Goal: Task Accomplishment & Management: Use online tool/utility

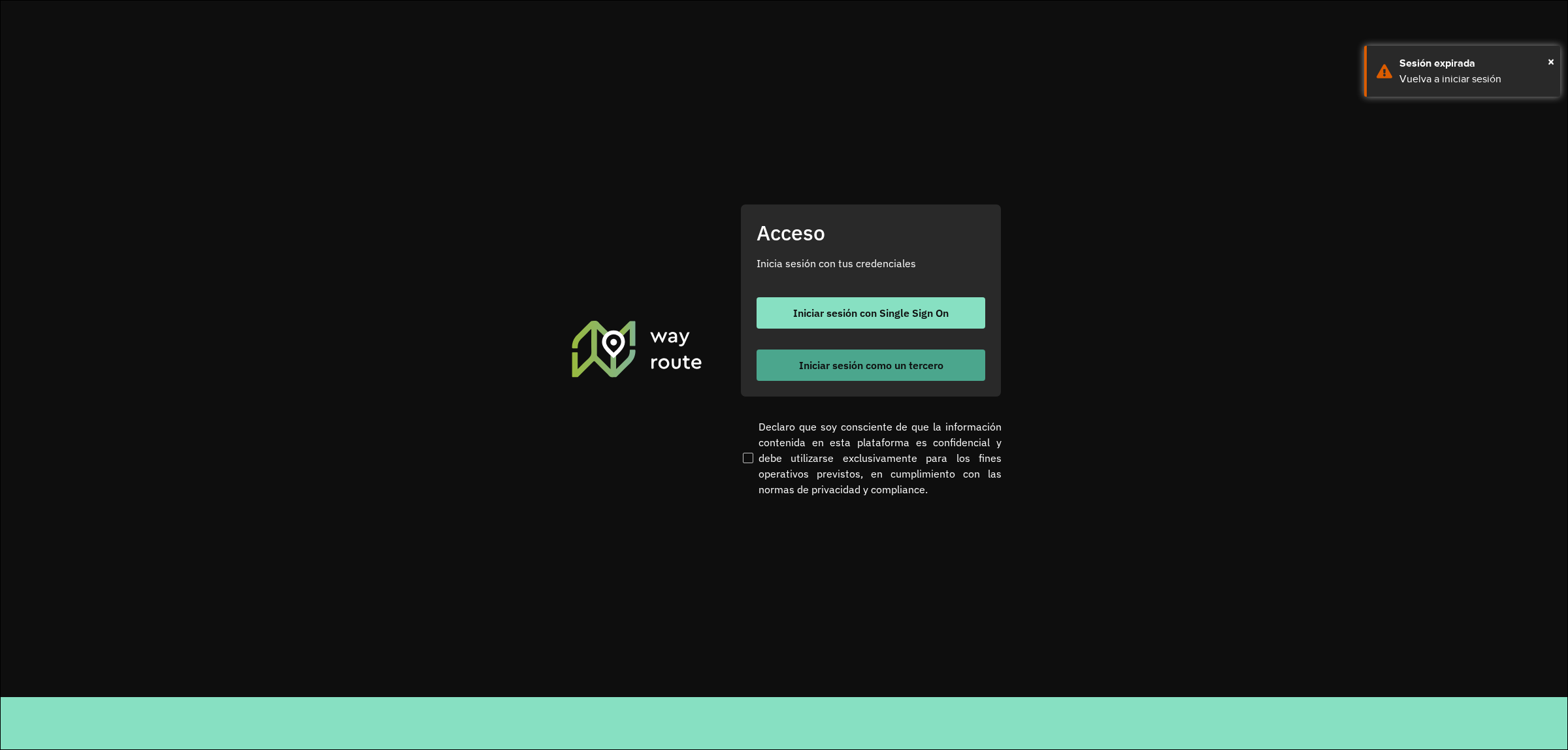
click at [794, 366] on button "Iniciar sesión como un tercero" at bounding box center [871, 365] width 229 height 32
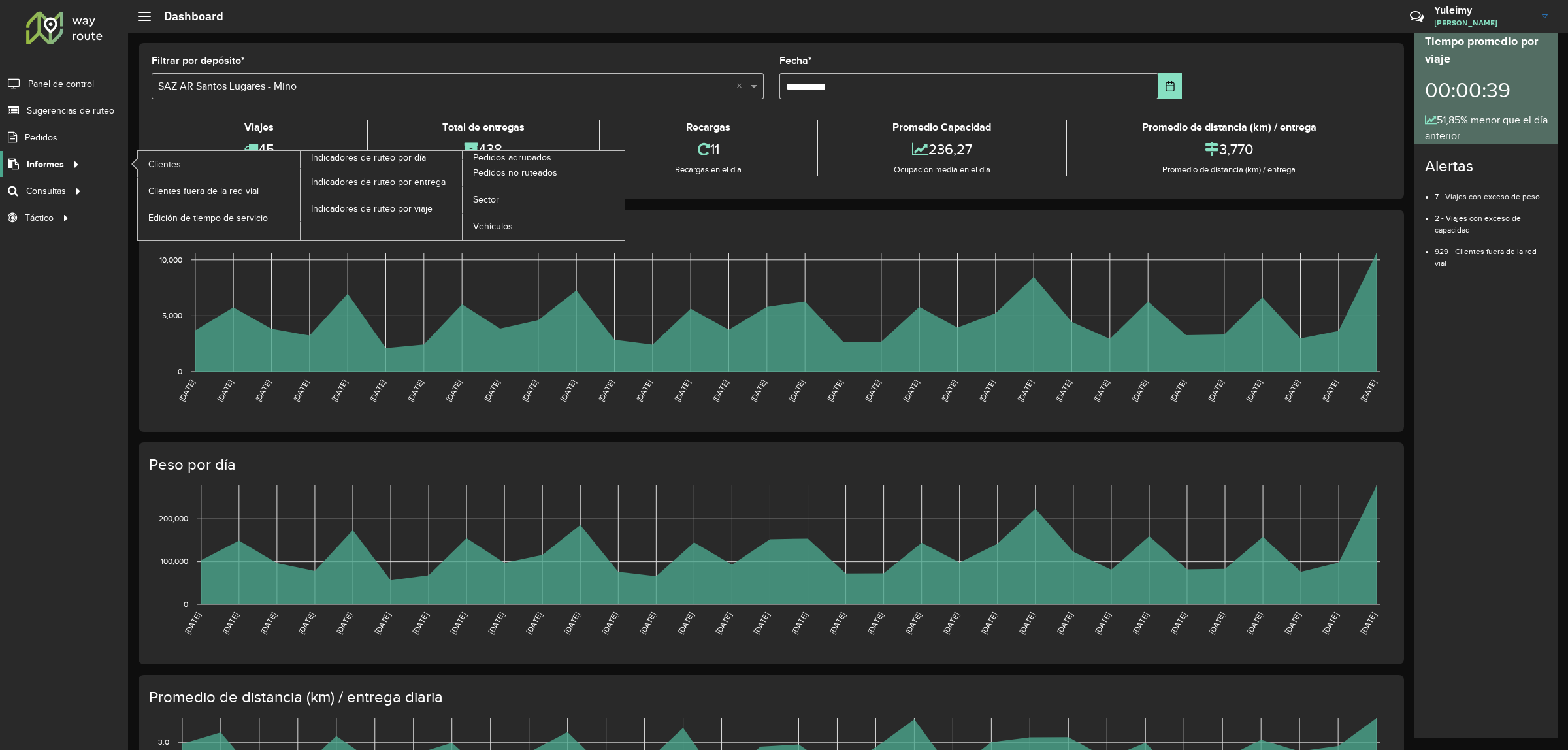
click at [66, 164] on div at bounding box center [73, 164] width 20 height 14
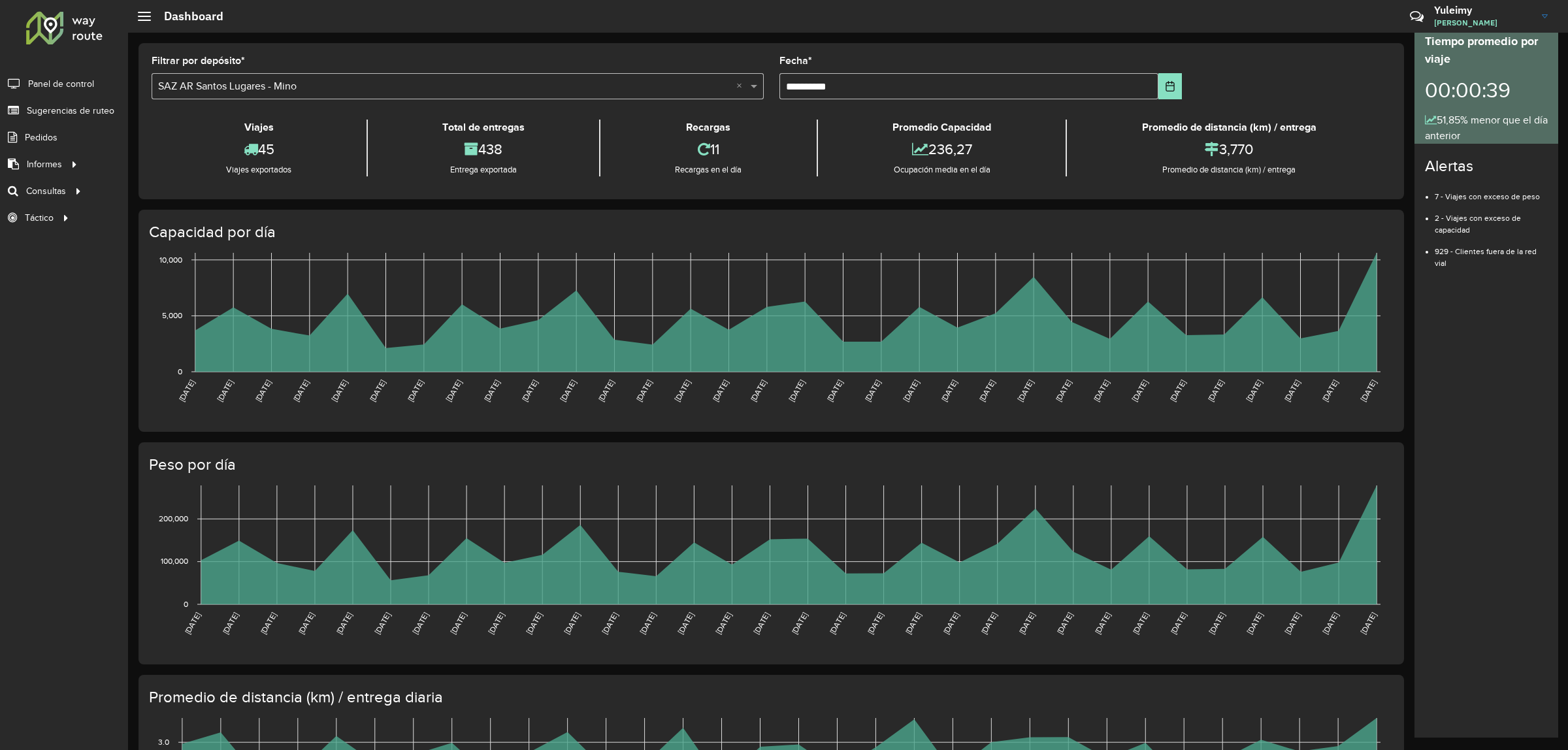
click at [530, 58] on div "Filtrar por depósito * Seleccione un depósito × SAZ AR Santos Lugares - Mino ×" at bounding box center [458, 78] width 612 height 43
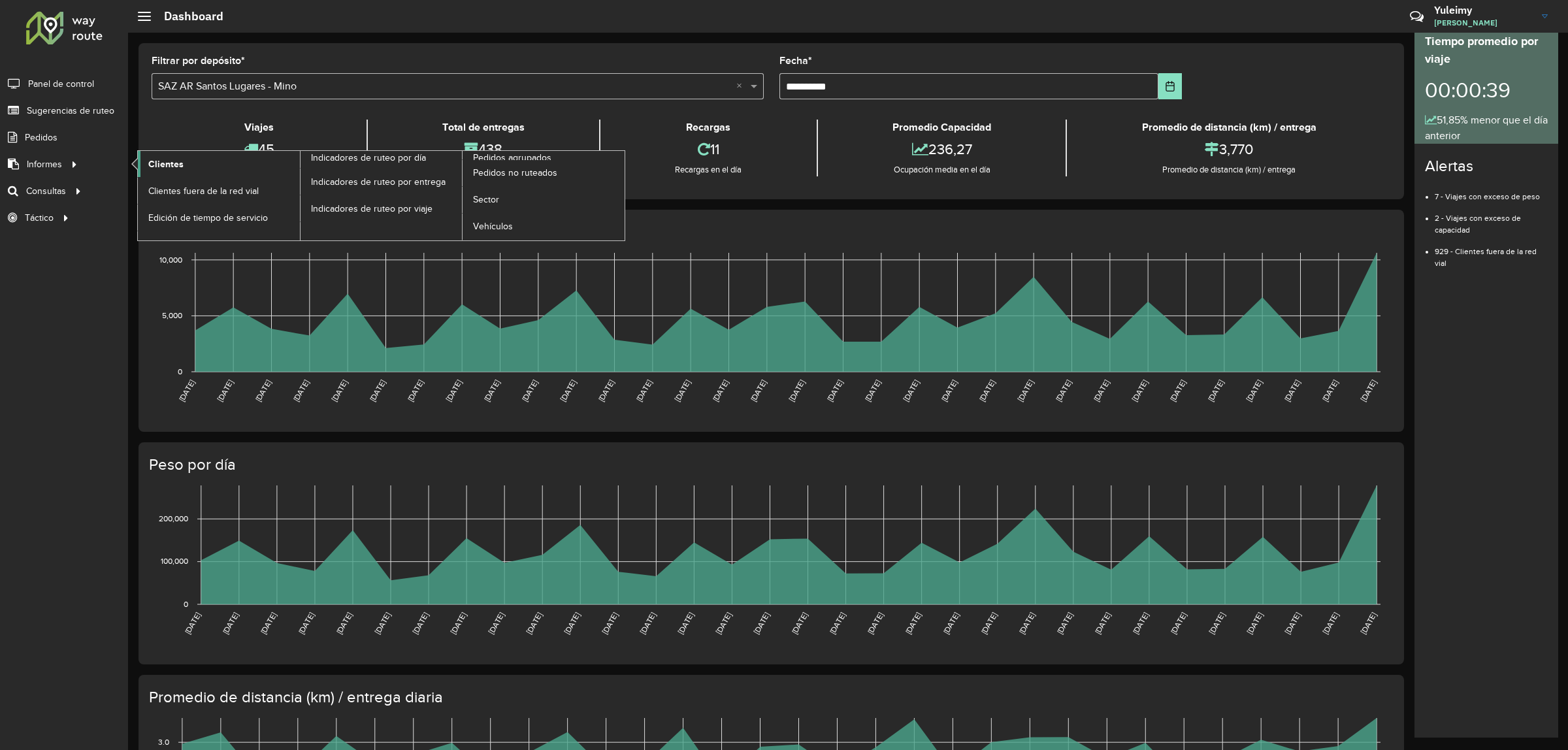
click at [180, 161] on span "Clientes" at bounding box center [165, 164] width 35 height 14
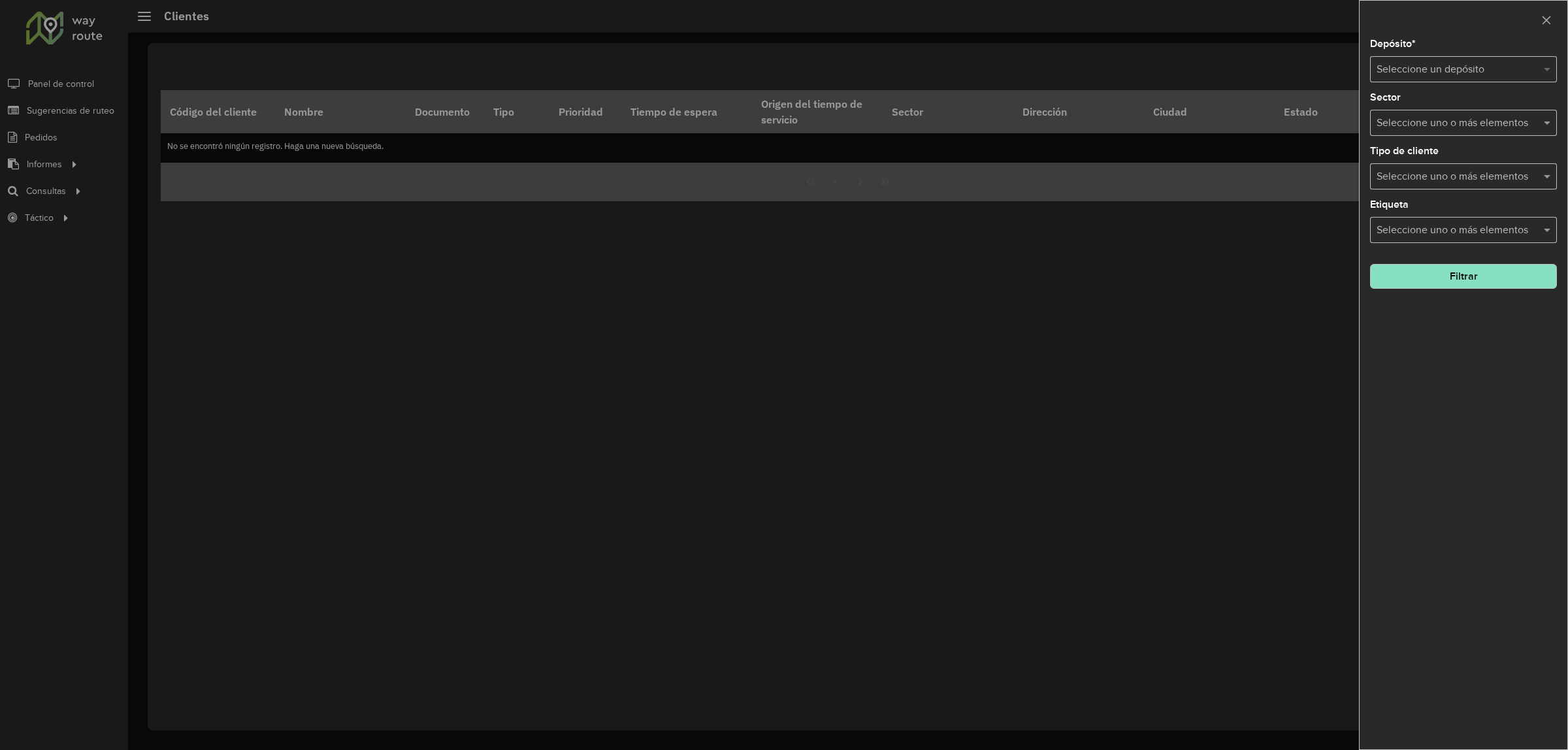
click at [1544, 69] on span at bounding box center [1549, 69] width 16 height 16
click at [1482, 106] on span "SAZ AR Santos Lugares - Mino" at bounding box center [1445, 108] width 139 height 11
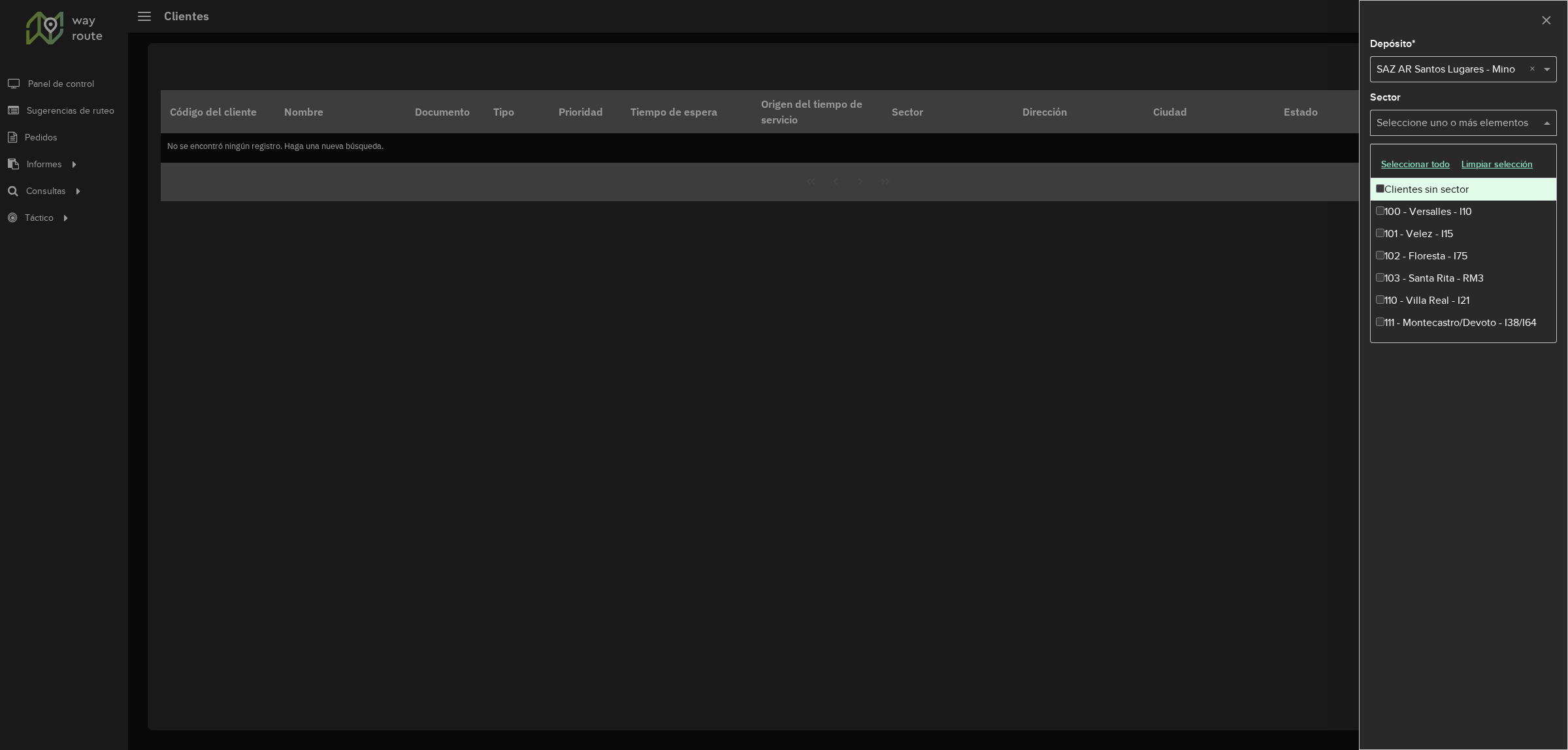
click at [1539, 121] on input "text" at bounding box center [1458, 124] width 167 height 16
click at [61, 161] on div at bounding box center [784, 375] width 1568 height 750
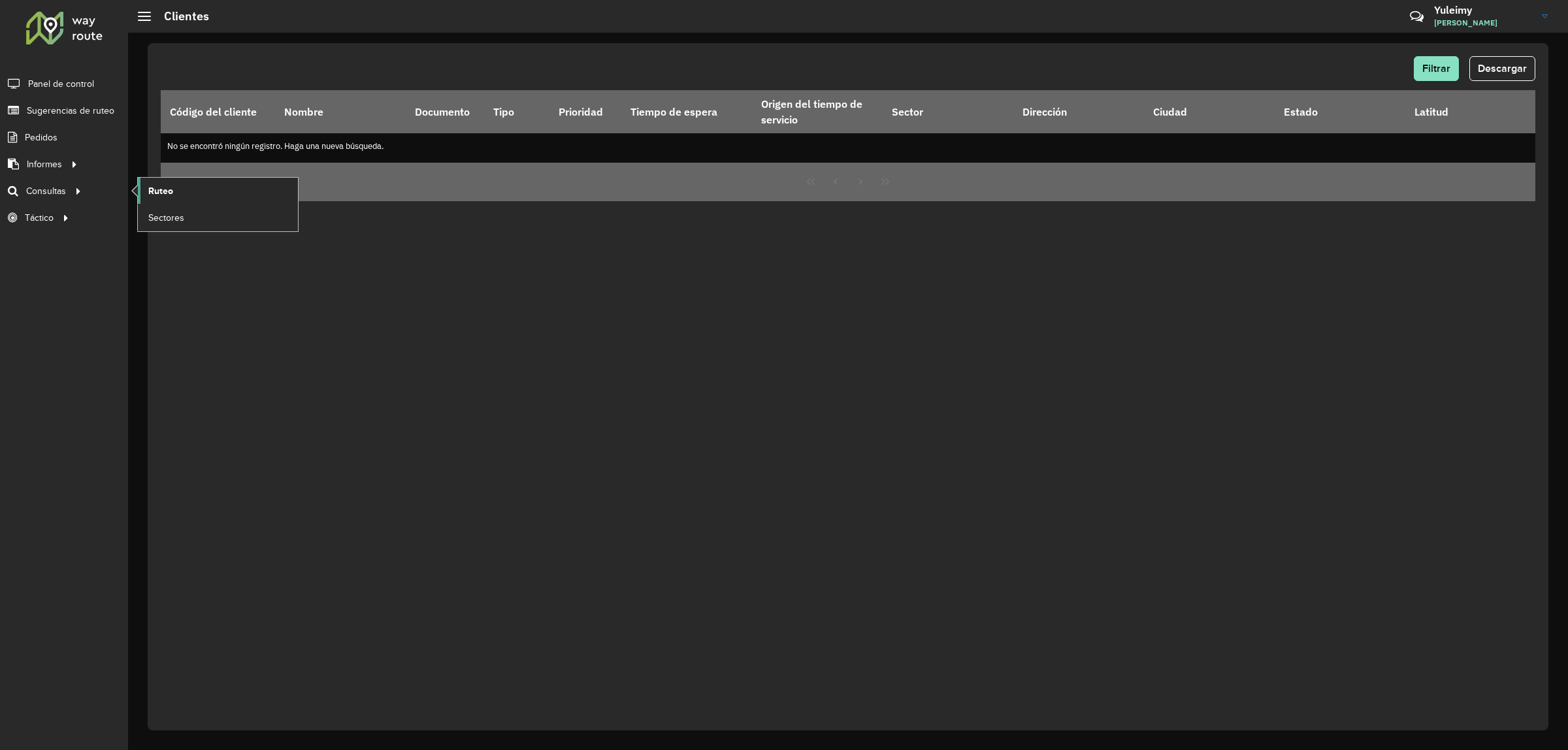
click at [174, 189] on link "Ruteo" at bounding box center [218, 191] width 160 height 26
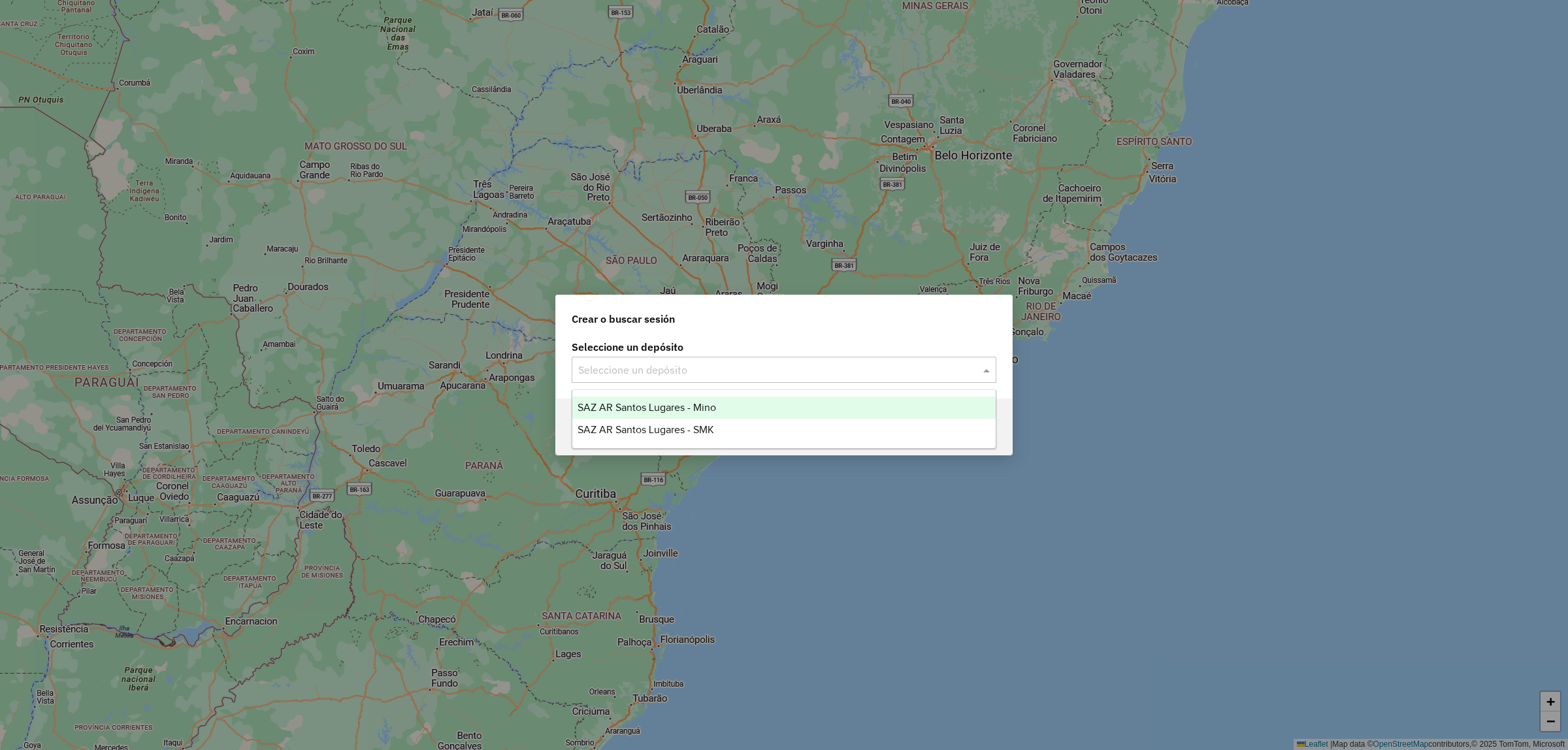
click at [987, 371] on span at bounding box center [988, 370] width 16 height 16
click at [740, 407] on div "SAZ AR Santos Lugares - Mino" at bounding box center [784, 408] width 423 height 22
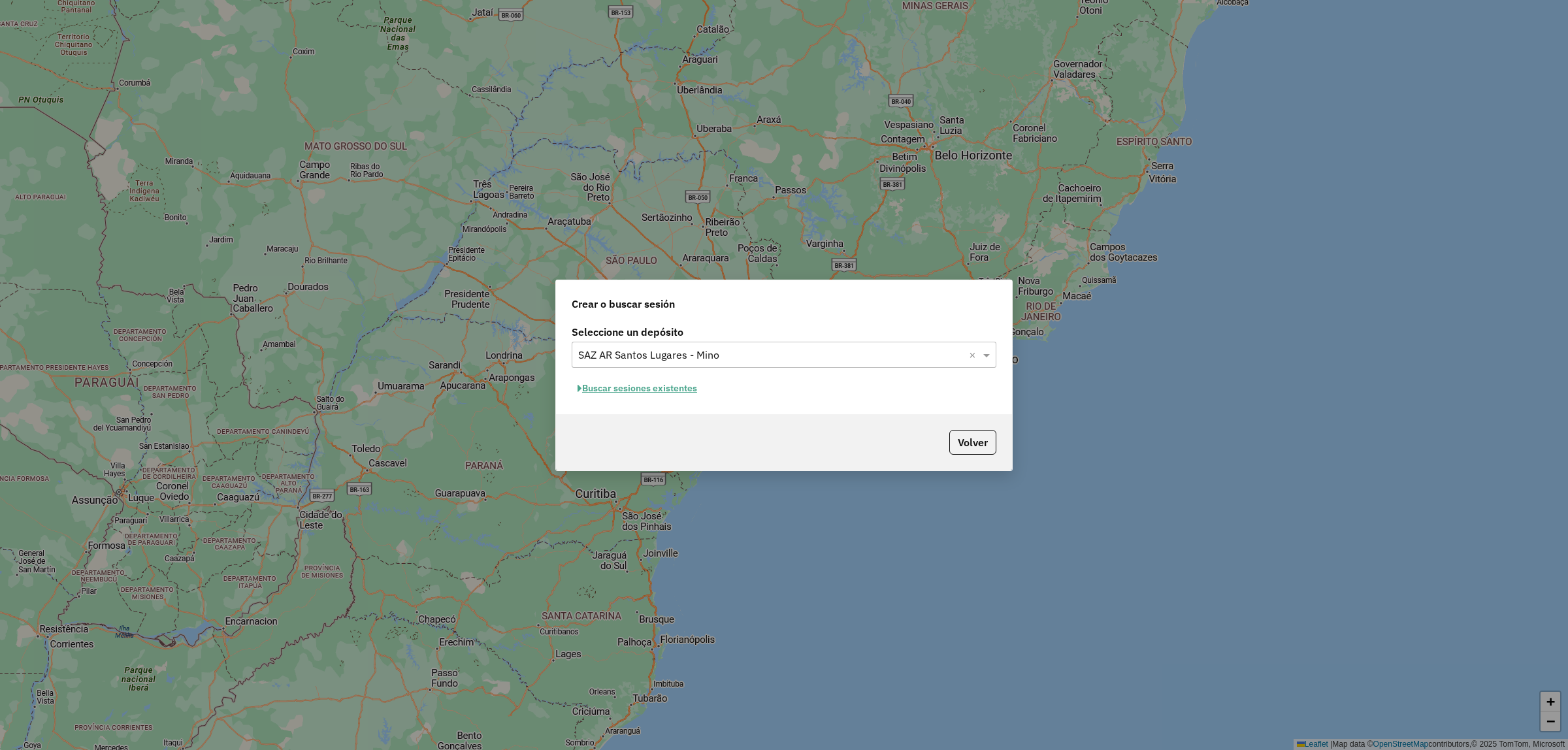
click at [657, 386] on button "Buscar sesiones existentes" at bounding box center [637, 388] width 131 height 21
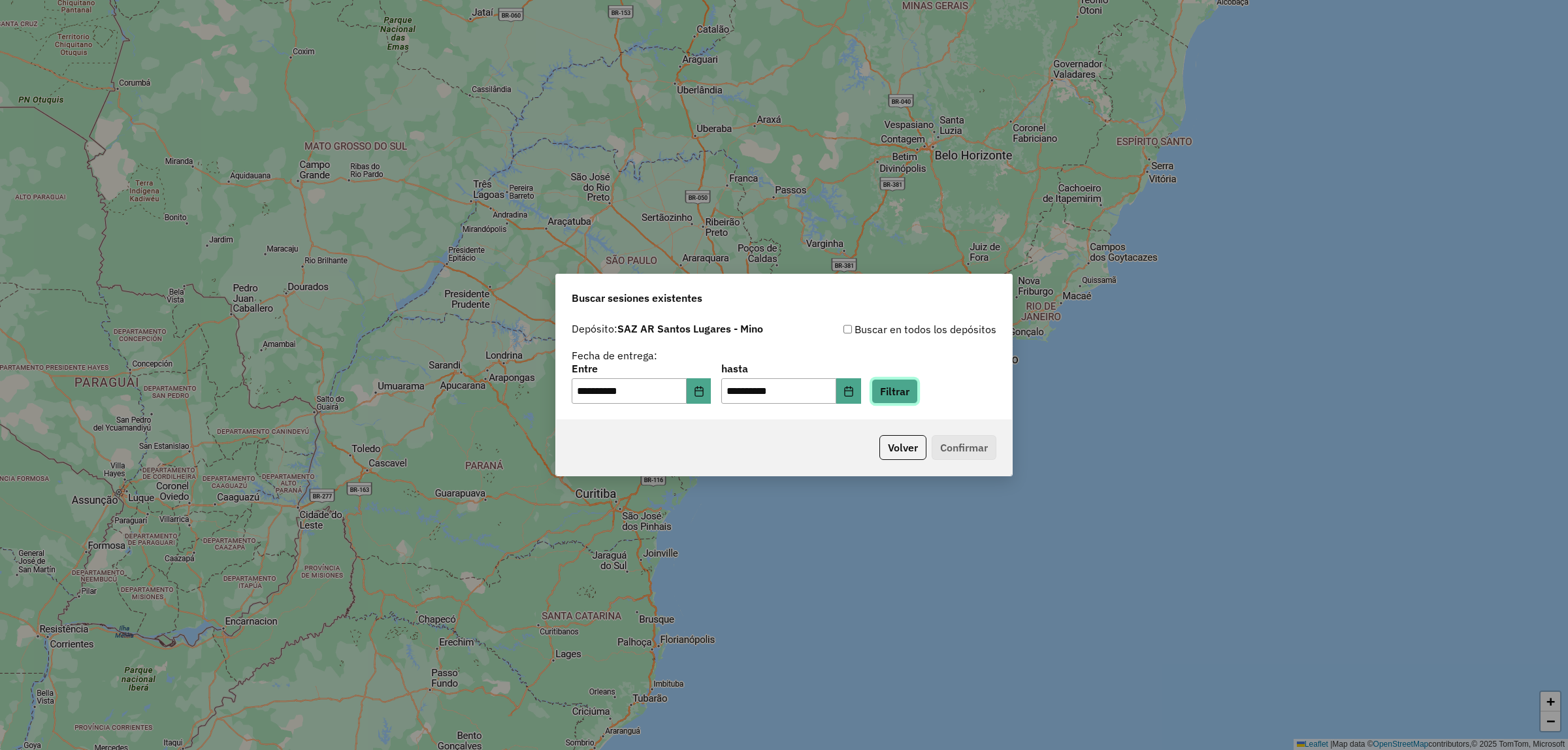
click at [916, 390] on button "Filtrar" at bounding box center [895, 391] width 47 height 25
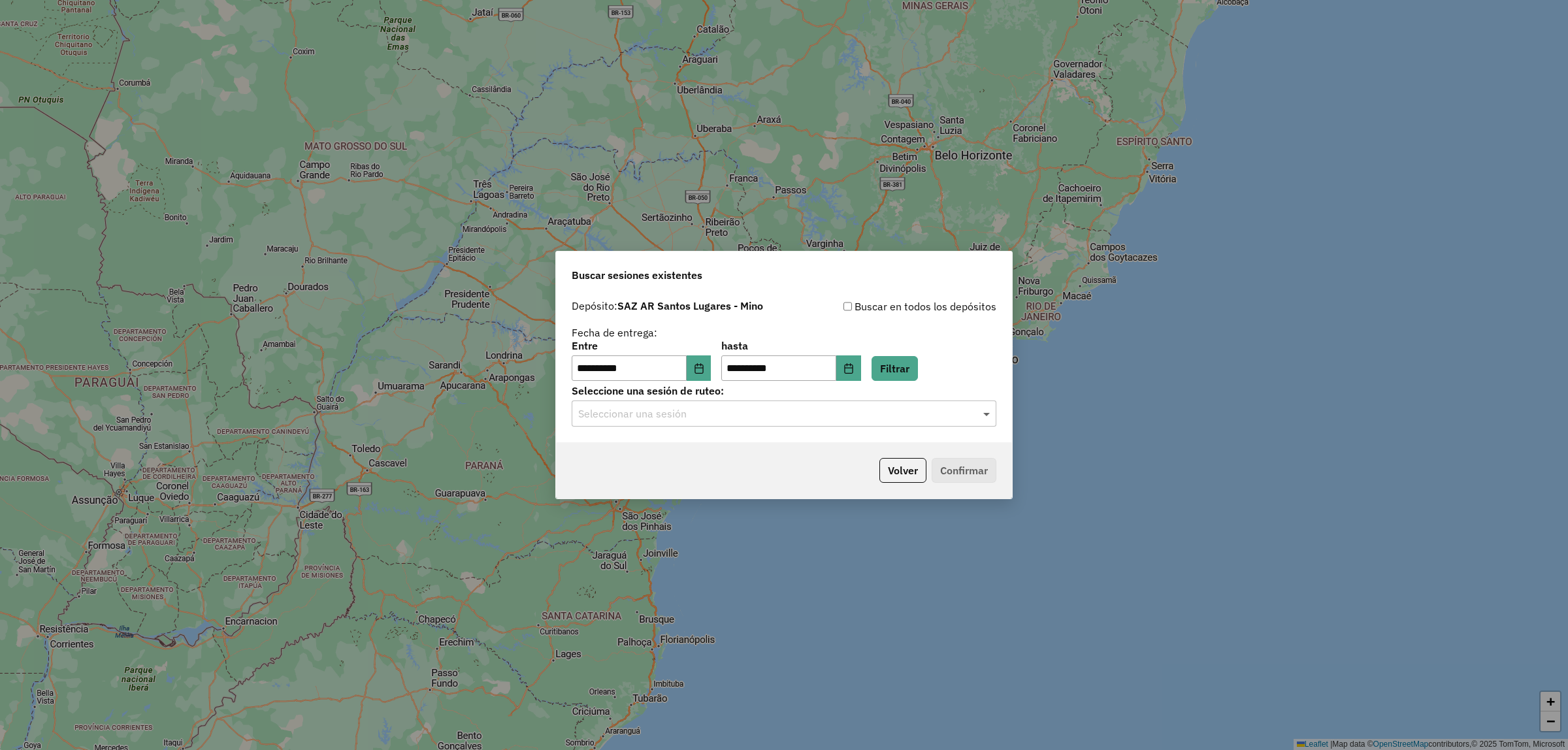
click at [987, 417] on span at bounding box center [988, 413] width 16 height 16
click at [742, 449] on div "1289610 - 07/10/2025 18:00" at bounding box center [784, 452] width 423 height 22
click at [952, 469] on button "Confirmar" at bounding box center [964, 471] width 65 height 25
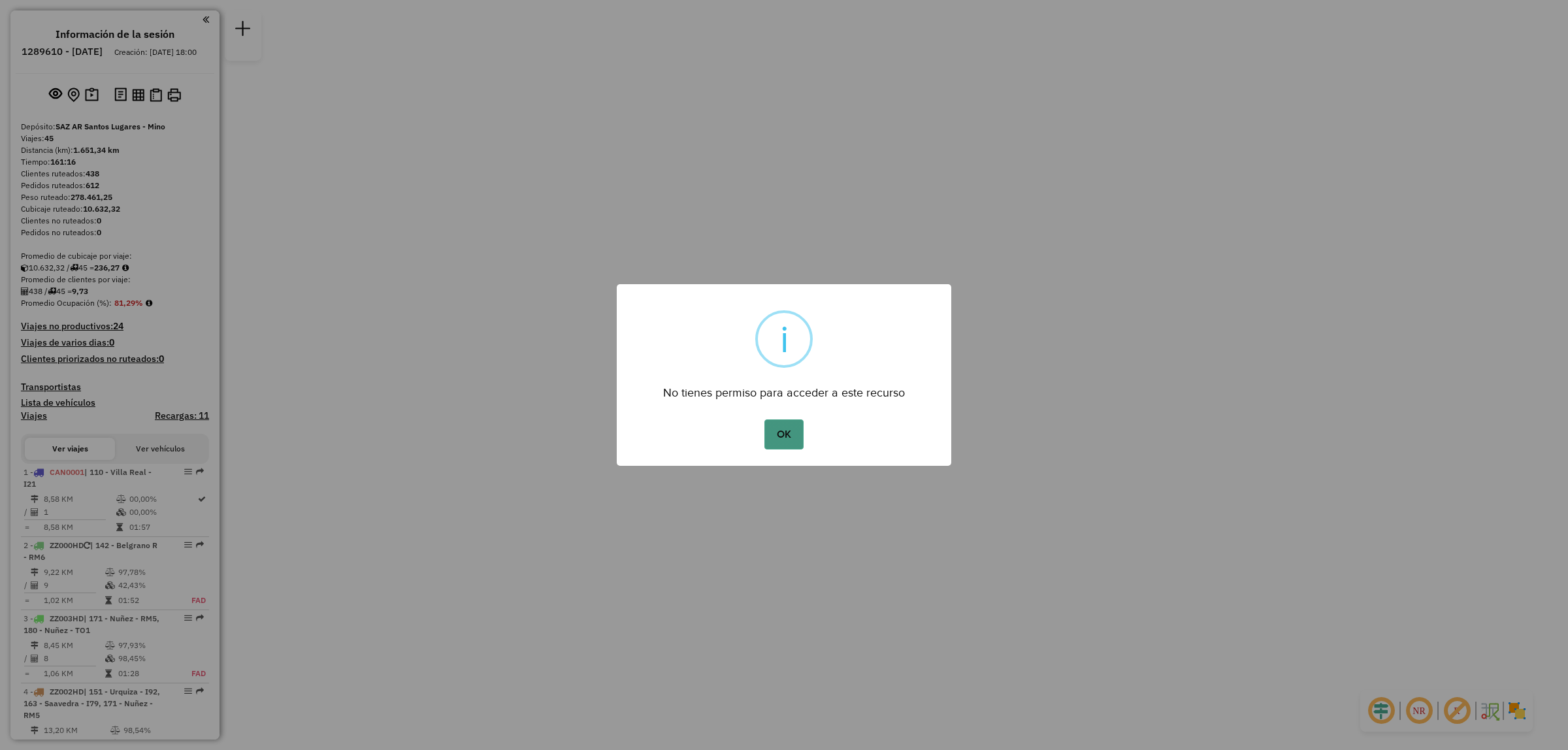
click at [786, 432] on button "OK" at bounding box center [784, 434] width 38 height 30
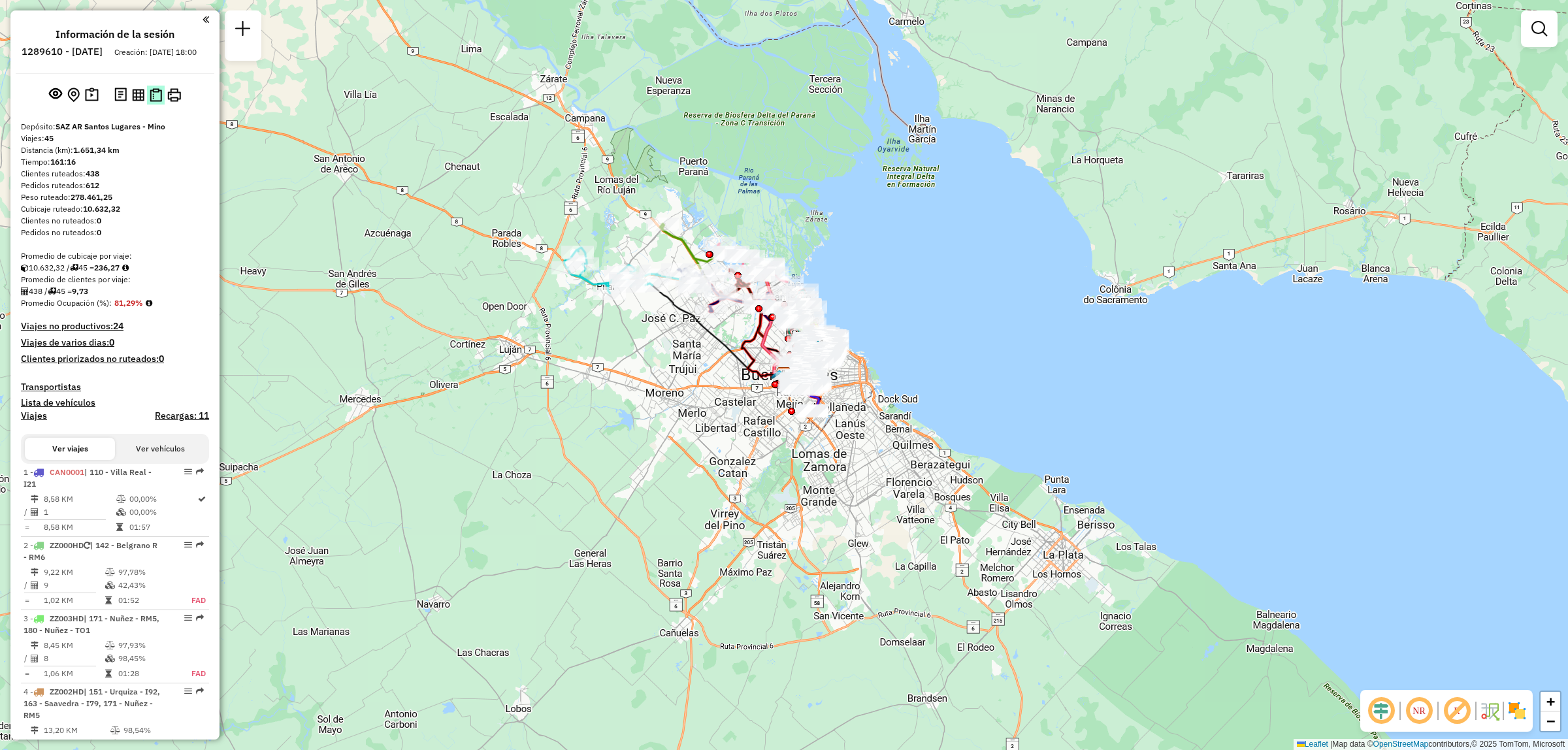
click at [154, 102] on img at bounding box center [156, 95] width 12 height 14
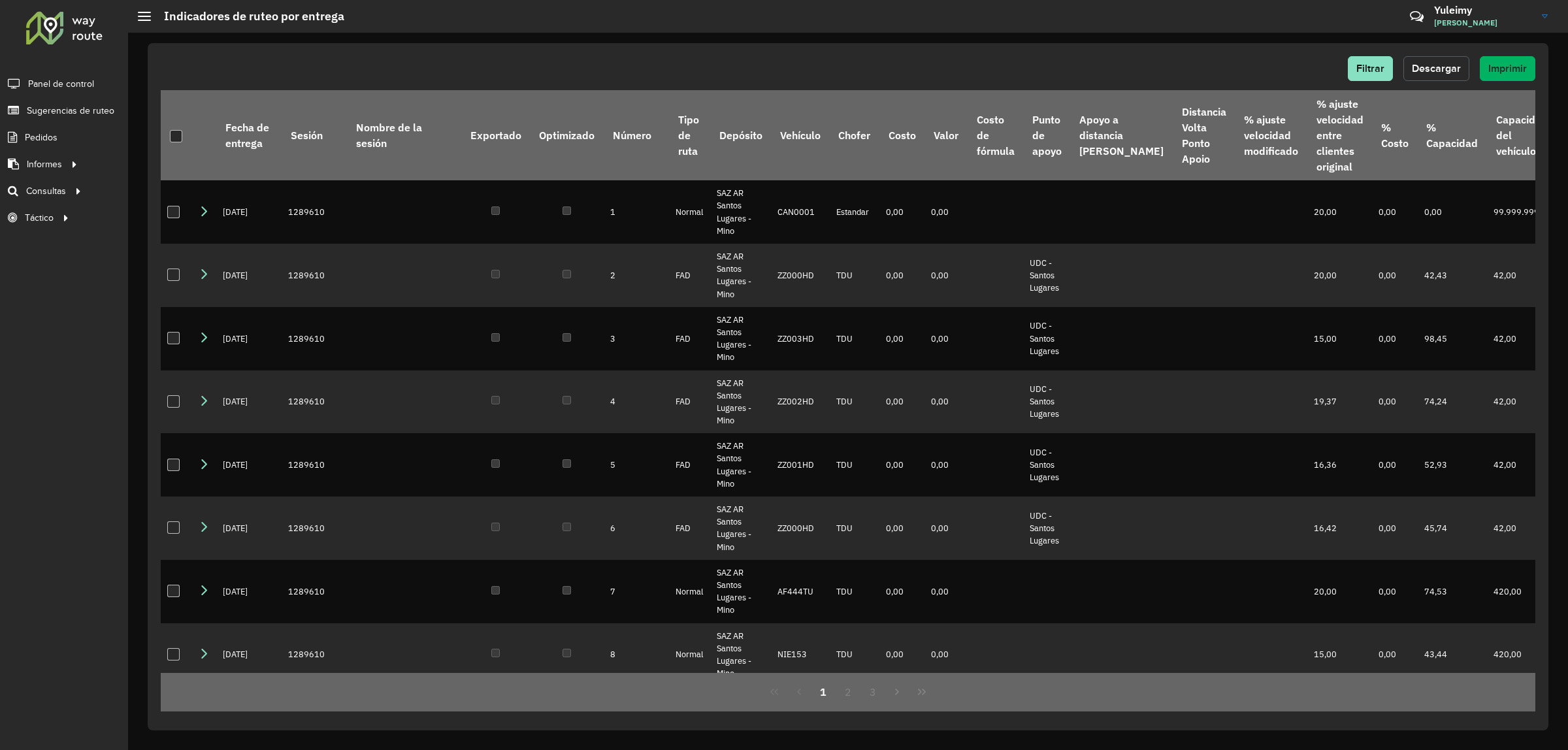
click at [1445, 62] on span "Descargar" at bounding box center [1436, 68] width 49 height 11
